Goal: Entertainment & Leisure: Consume media (video, audio)

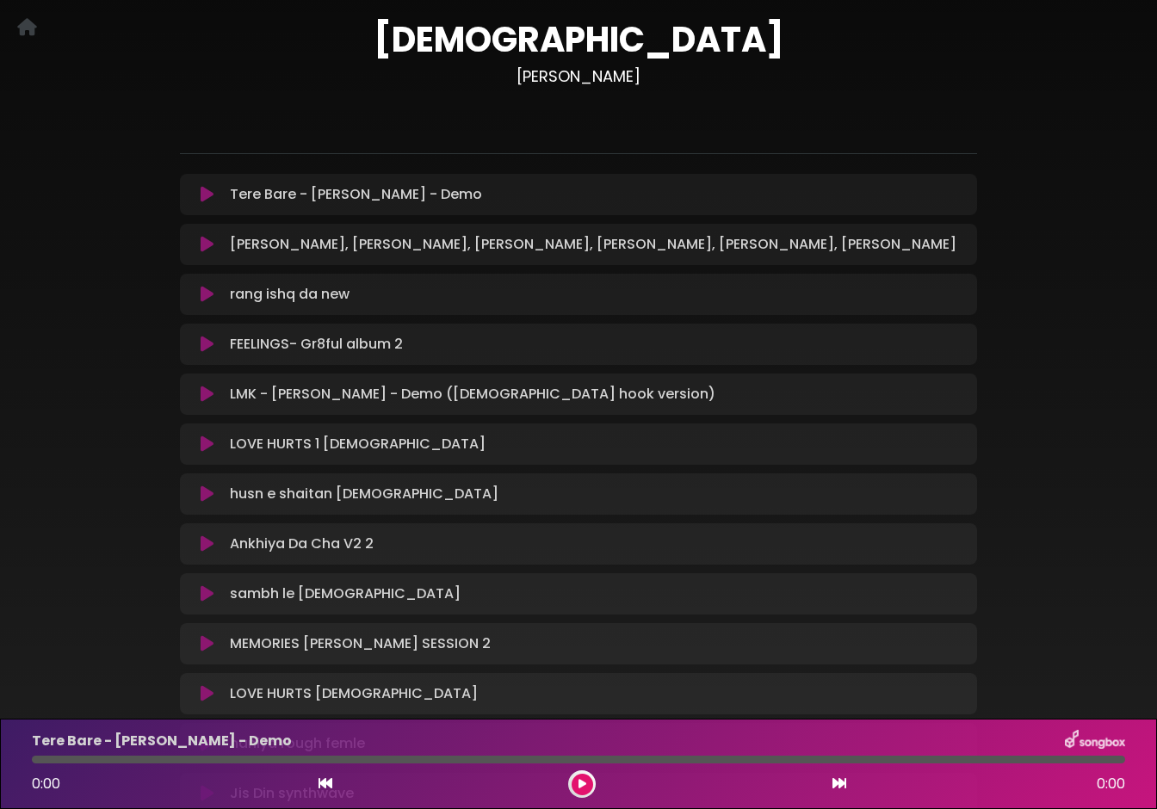
scroll to position [93, 0]
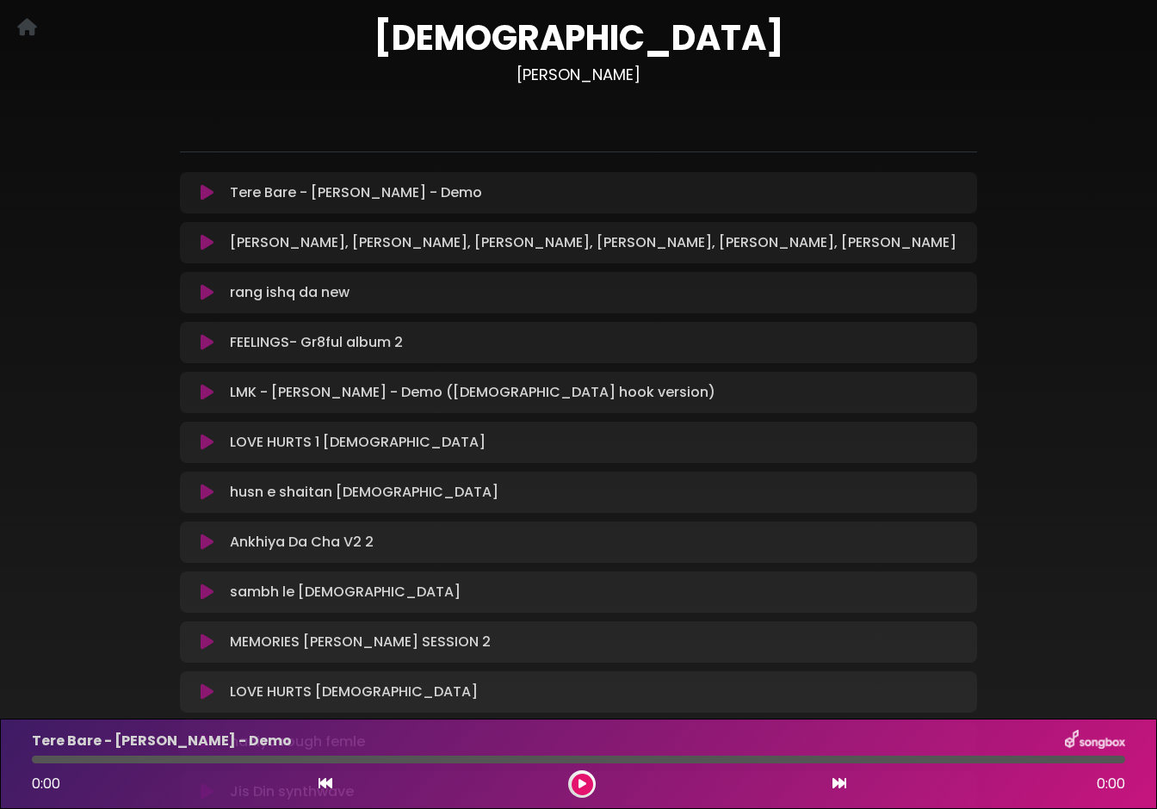
click at [208, 441] on icon at bounding box center [207, 442] width 13 height 17
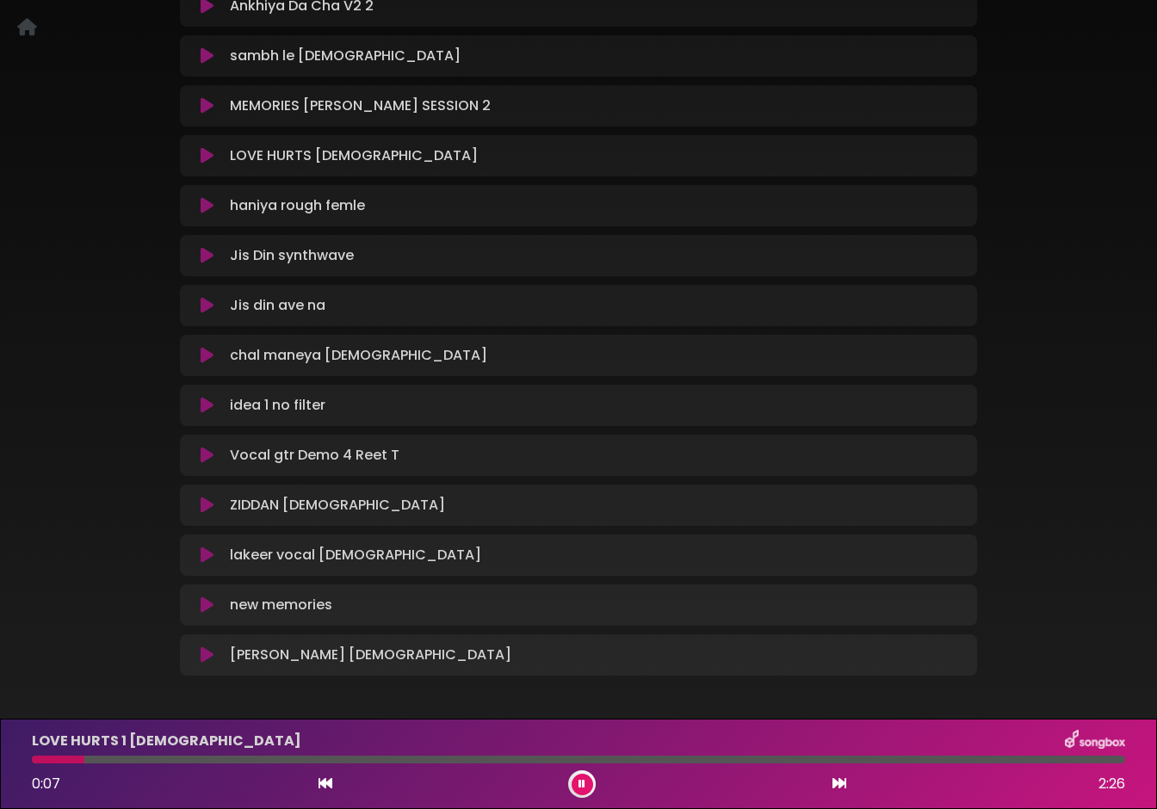
scroll to position [642, 0]
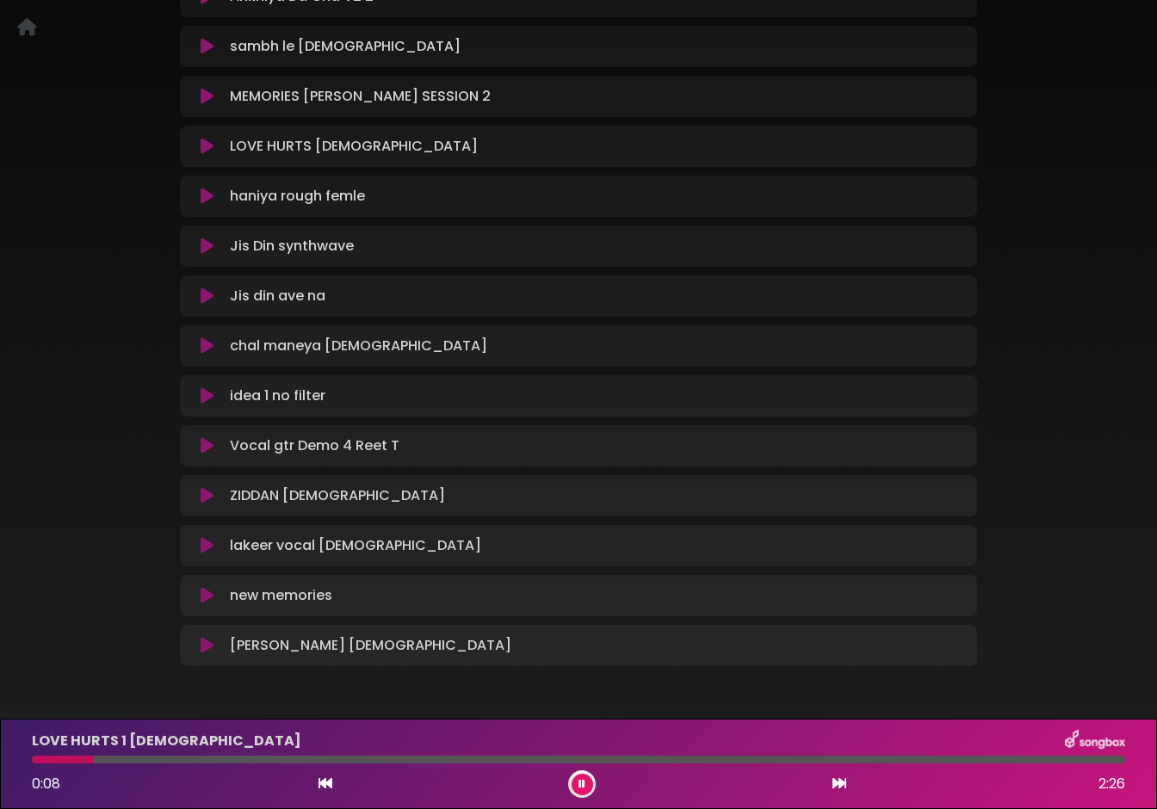
click at [204, 347] on icon at bounding box center [207, 346] width 13 height 17
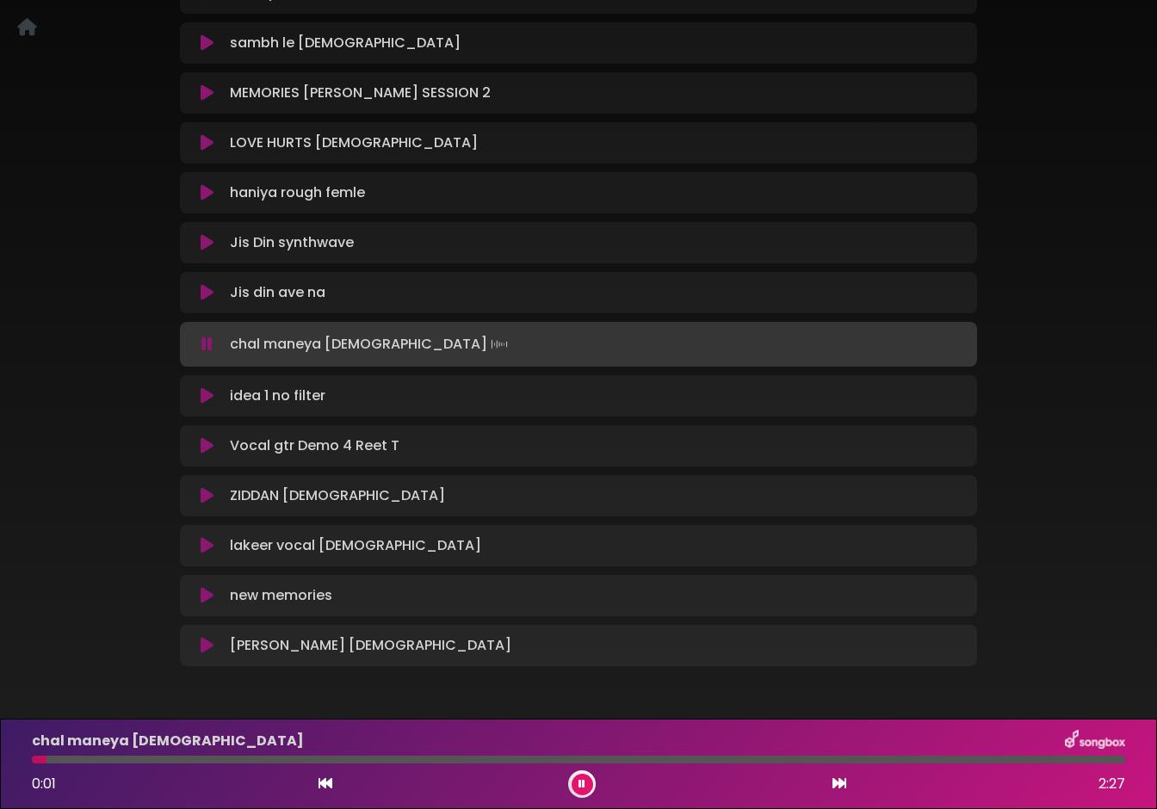
click at [207, 592] on icon at bounding box center [207, 595] width 13 height 17
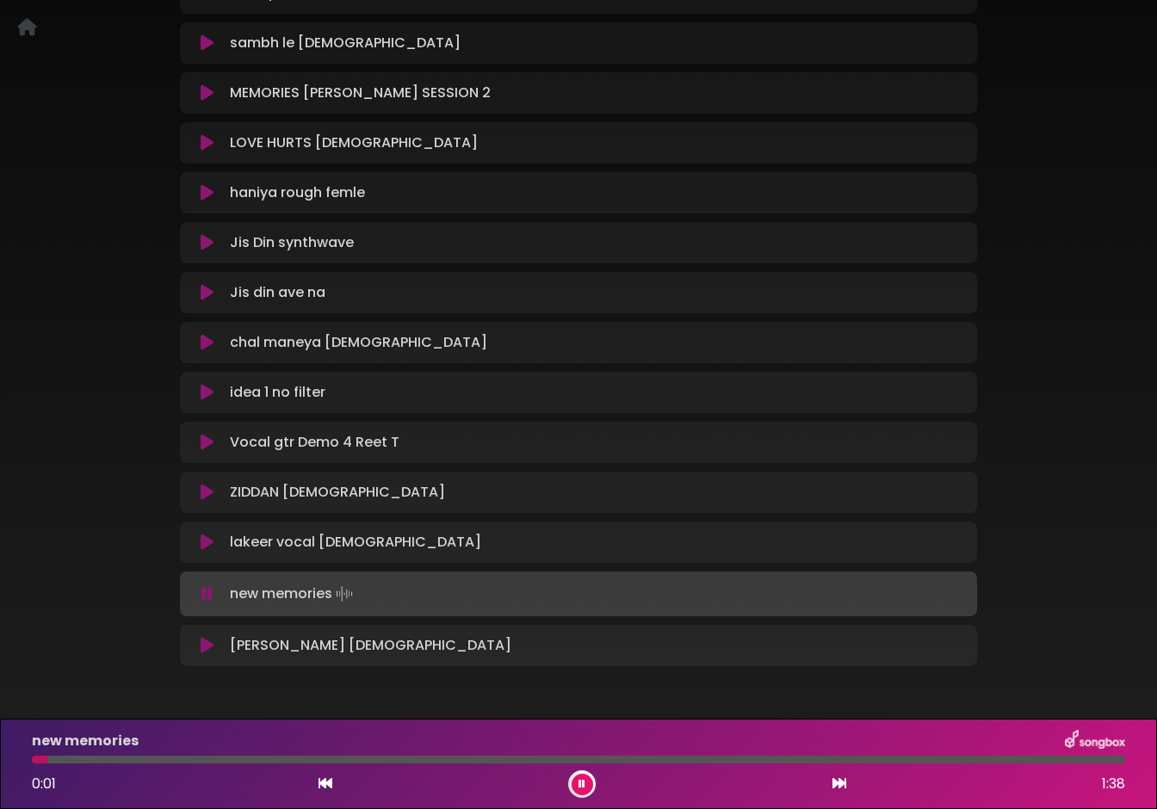
click at [180, 760] on div at bounding box center [579, 760] width 1094 height 8
click at [291, 758] on div at bounding box center [579, 760] width 1094 height 8
click at [208, 593] on icon at bounding box center [206, 594] width 11 height 17
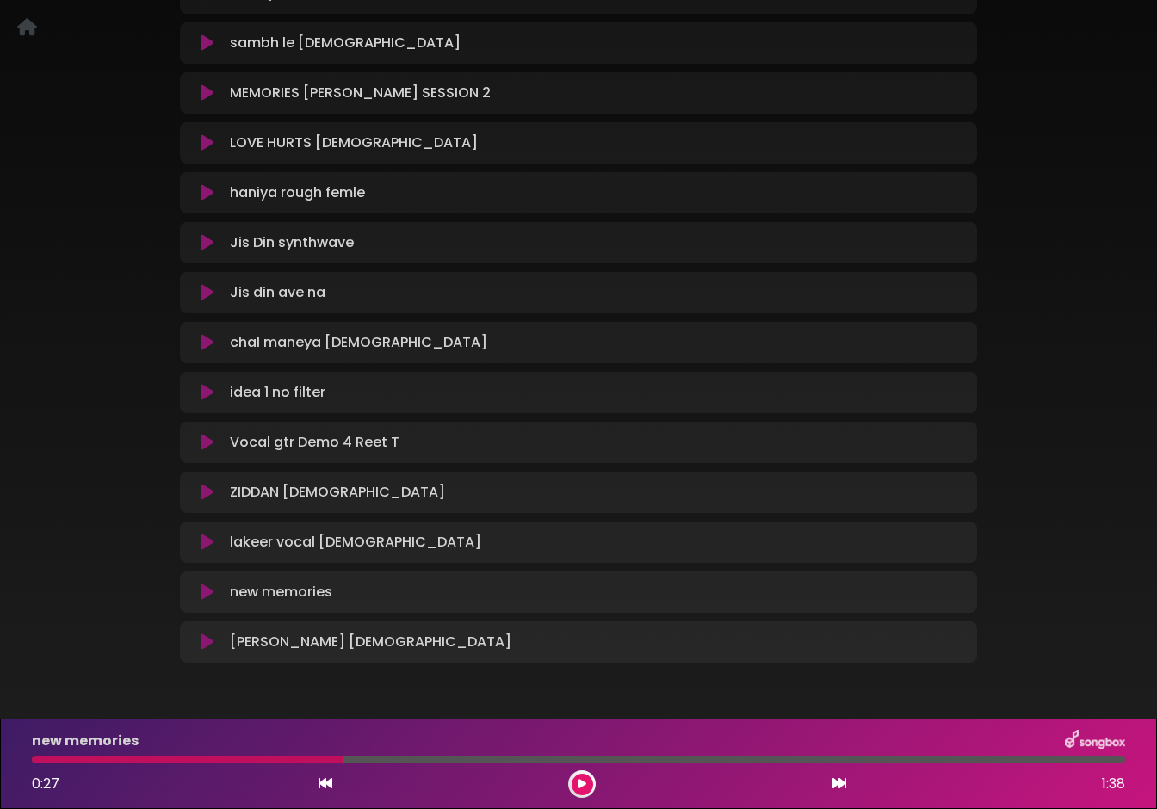
click at [212, 644] on icon at bounding box center [207, 642] width 13 height 17
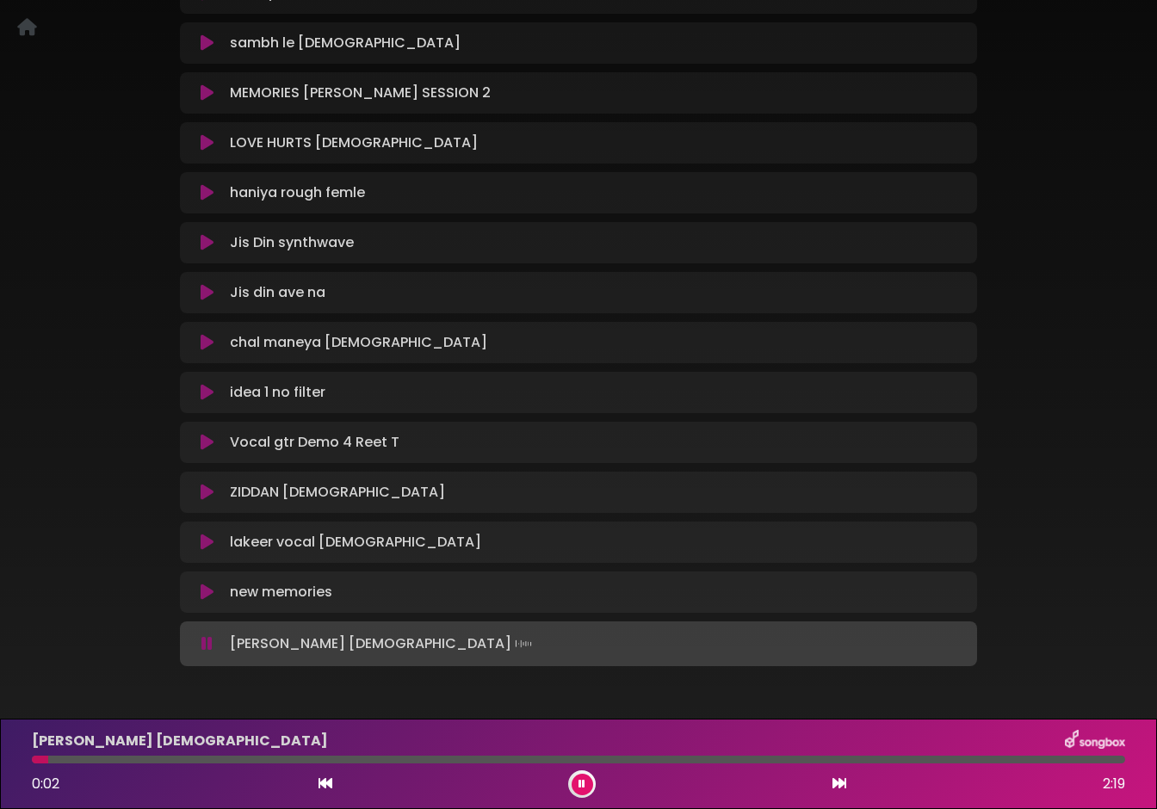
click at [210, 649] on icon at bounding box center [206, 643] width 11 height 17
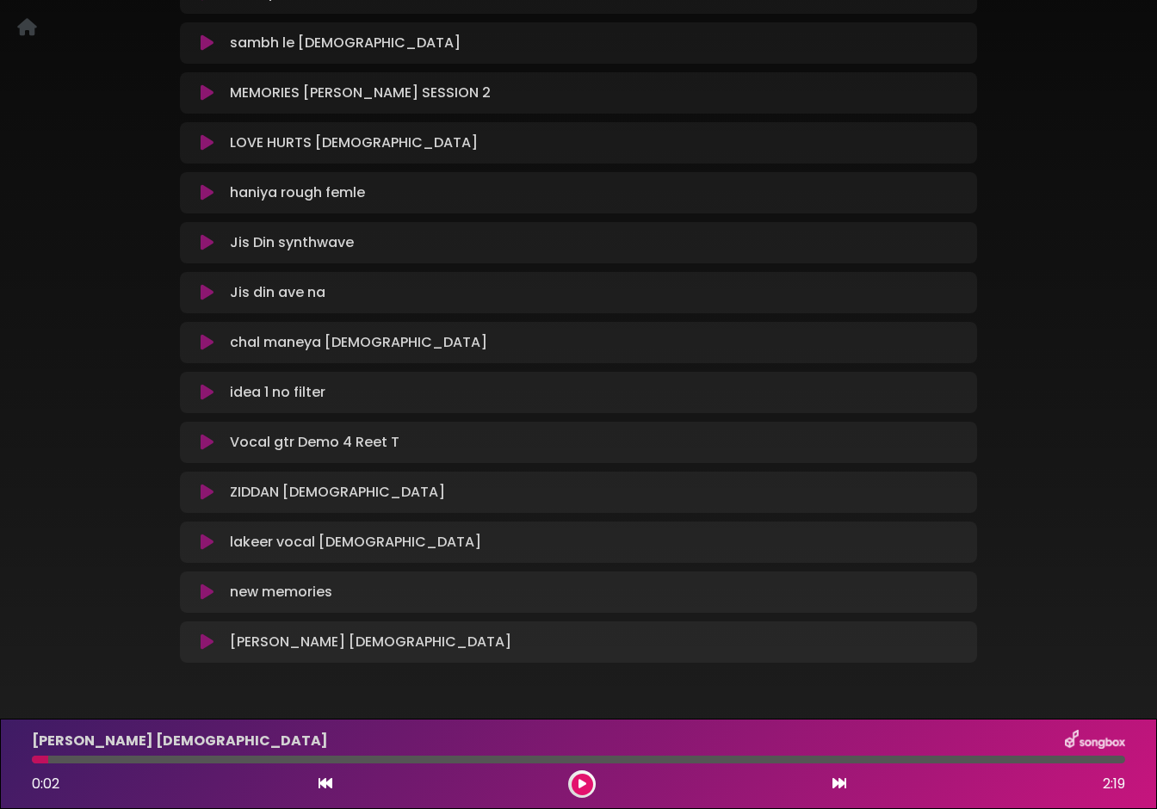
click at [205, 644] on icon at bounding box center [207, 642] width 13 height 17
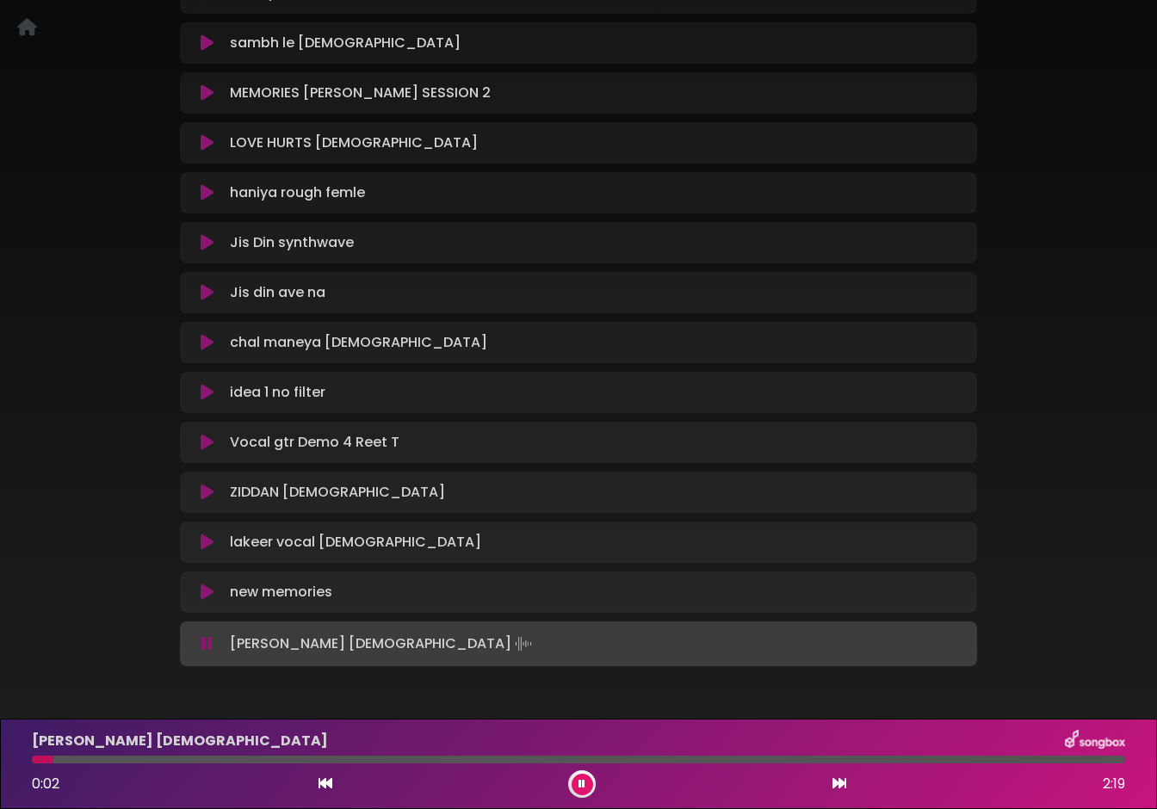
click at [99, 758] on div at bounding box center [579, 760] width 1094 height 8
click at [206, 647] on icon at bounding box center [206, 643] width 11 height 17
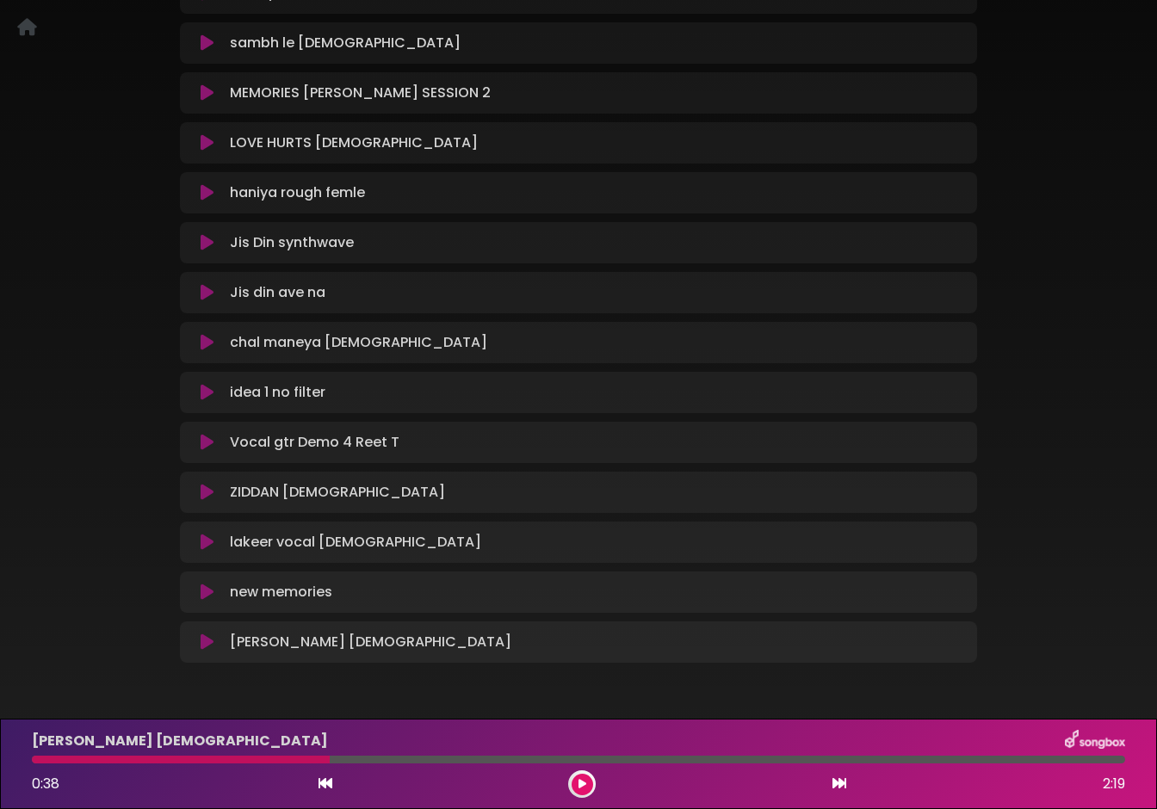
click at [206, 599] on icon at bounding box center [207, 592] width 13 height 17
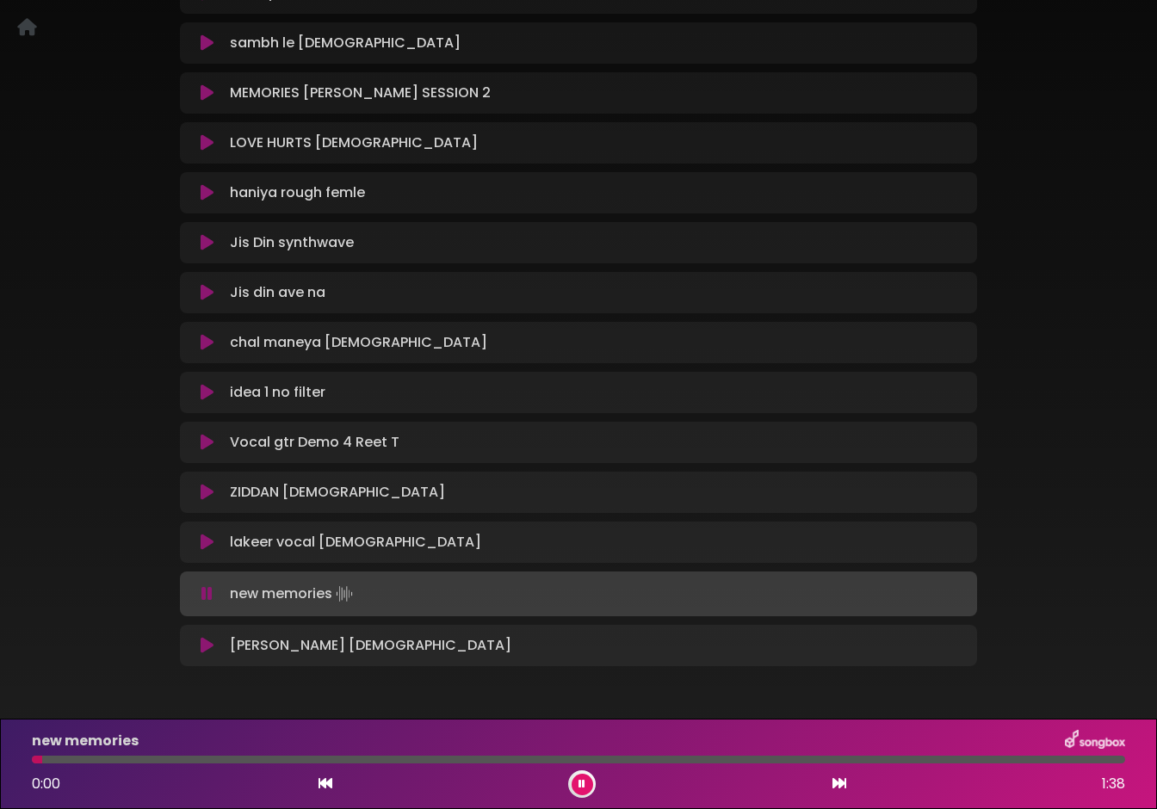
click at [201, 544] on icon at bounding box center [207, 542] width 13 height 17
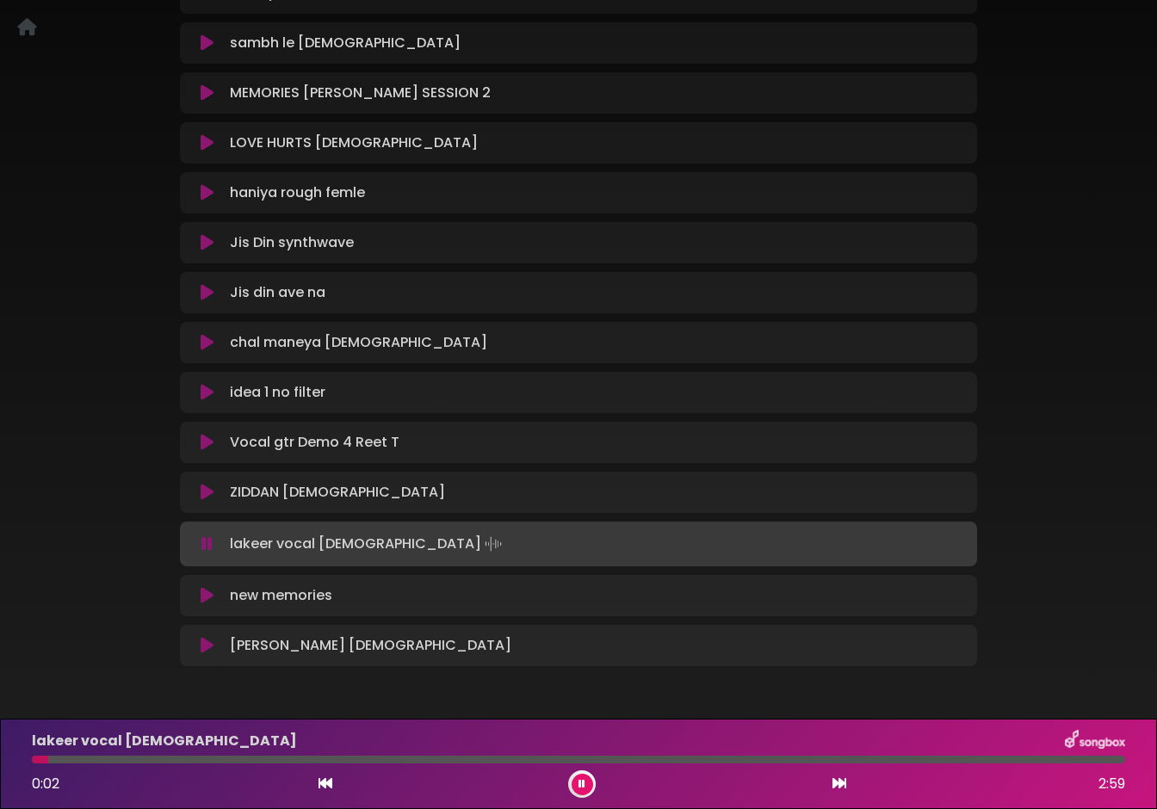
click at [142, 761] on div at bounding box center [579, 760] width 1094 height 8
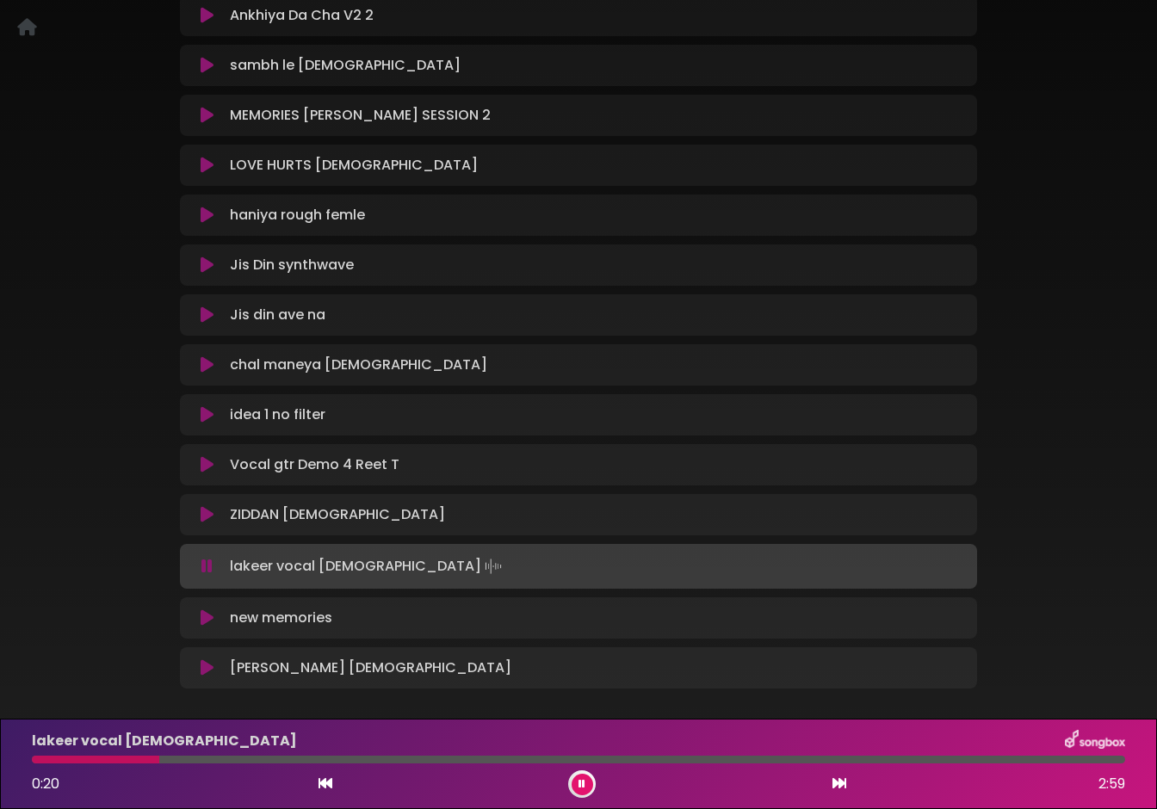
scroll to position [616, 0]
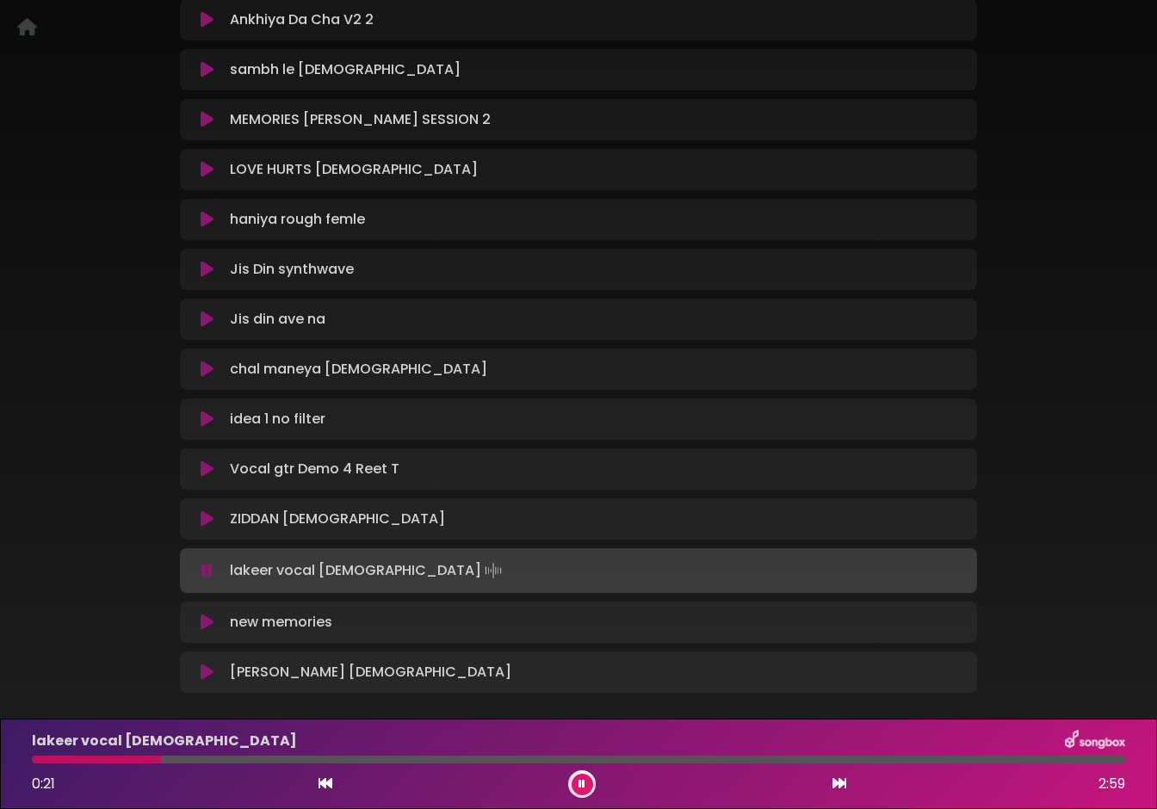
click at [204, 413] on icon at bounding box center [207, 419] width 13 height 17
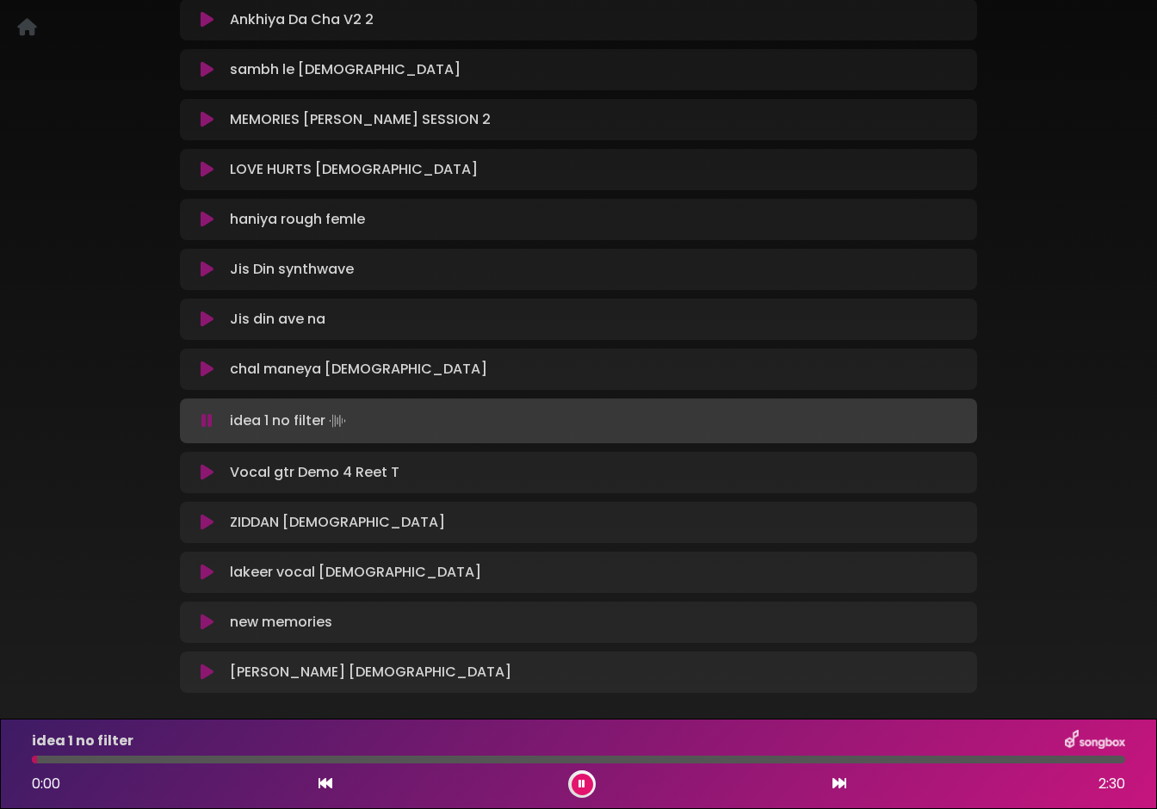
click at [186, 764] on div "idea 1 no filter 0:00 2:30" at bounding box center [579, 764] width 1114 height 68
click at [186, 759] on div at bounding box center [579, 760] width 1094 height 8
click at [206, 412] on icon at bounding box center [206, 420] width 11 height 17
